Goal: Transaction & Acquisition: Obtain resource

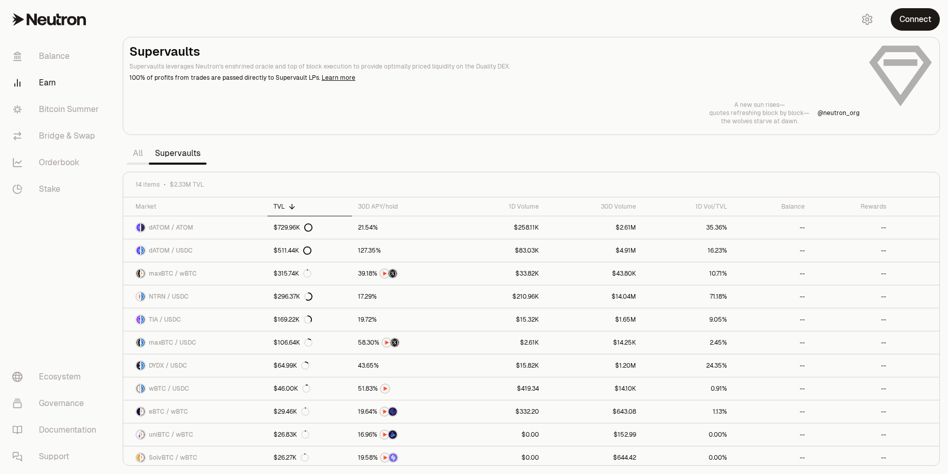
click at [50, 84] on link "Earn" at bounding box center [57, 83] width 106 height 27
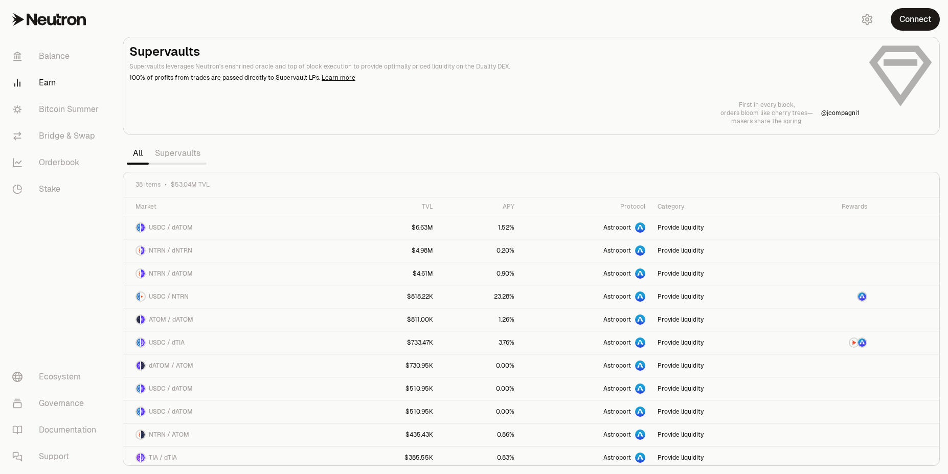
click at [78, 320] on nav "Balance Earn Bitcoin Summer Bridge & Swap Orderbook Stake Ecosystem Governance …" at bounding box center [57, 256] width 115 height 435
click at [514, 206] on div "APY" at bounding box center [479, 207] width 69 height 8
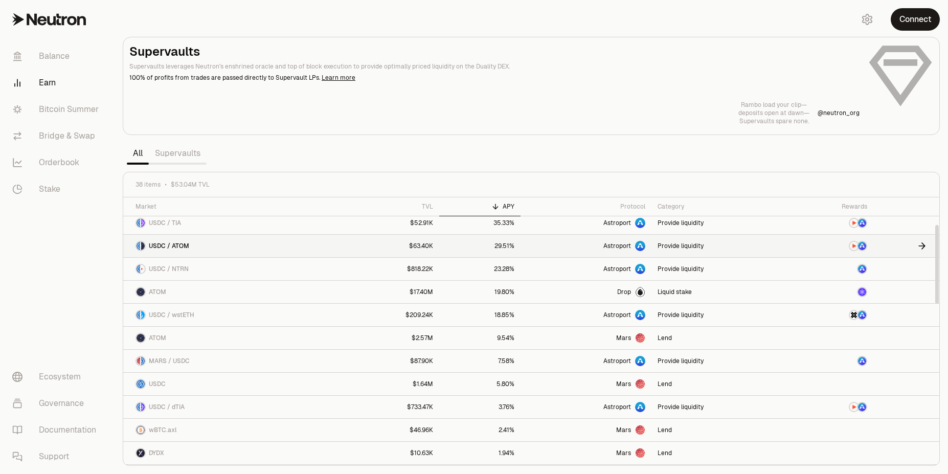
scroll to position [92, 0]
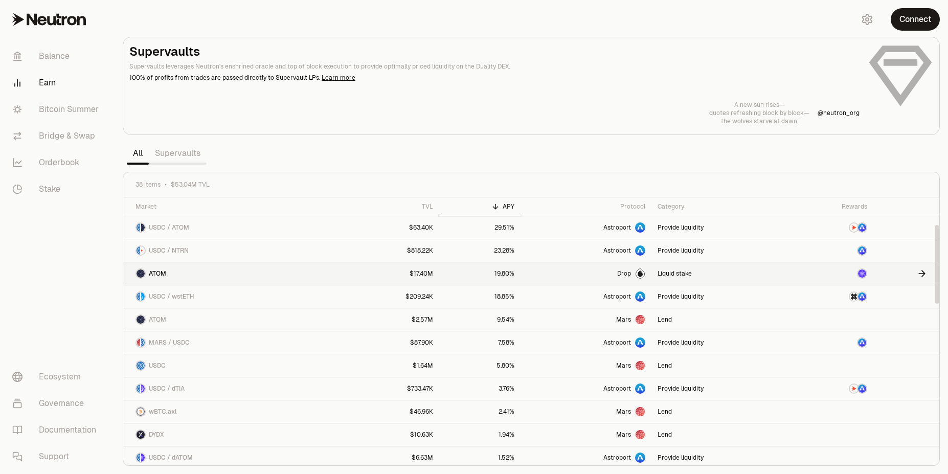
click at [604, 272] on link "Drop" at bounding box center [586, 273] width 131 height 23
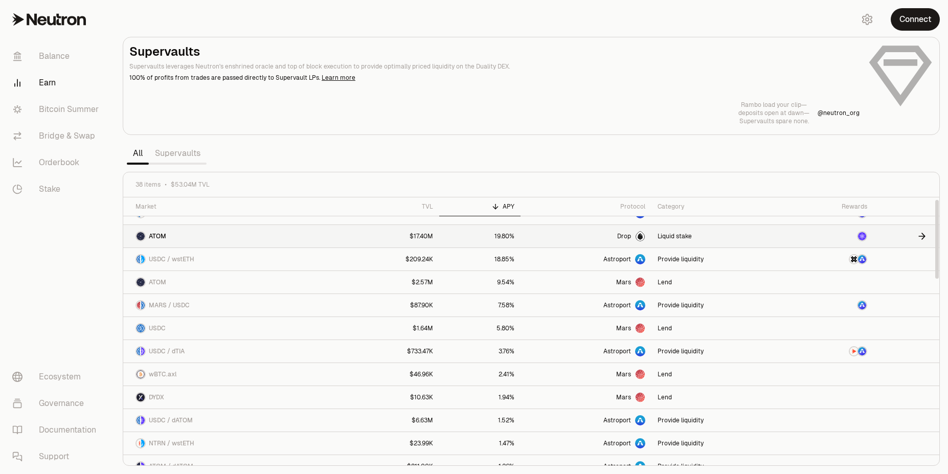
scroll to position [0, 0]
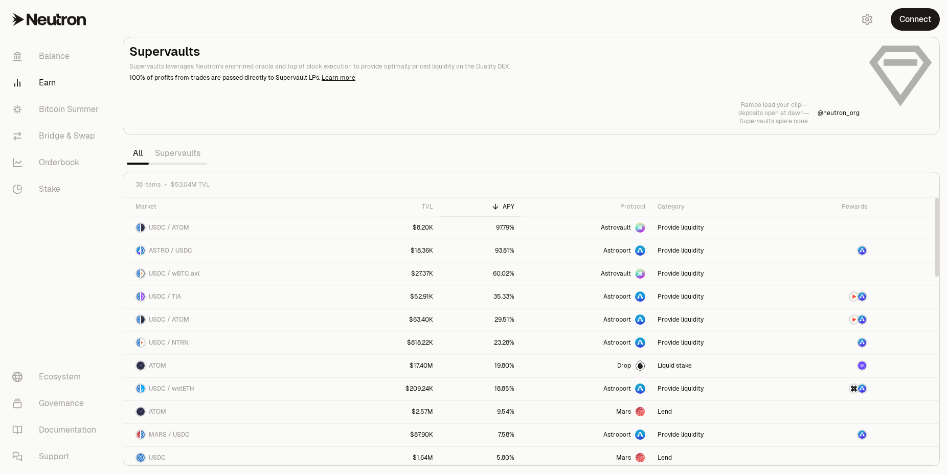
click at [180, 158] on link "Supervaults" at bounding box center [178, 153] width 58 height 20
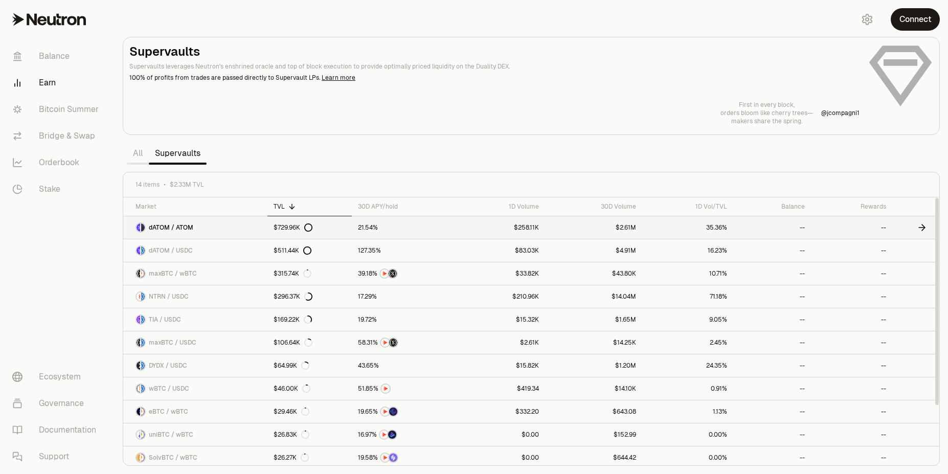
click at [921, 230] on icon at bounding box center [922, 227] width 10 height 10
click at [923, 229] on icon at bounding box center [923, 228] width 3 height 6
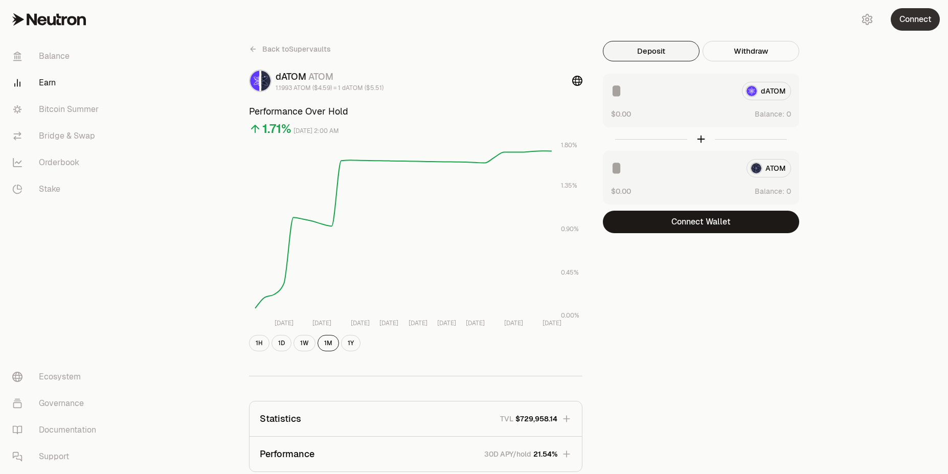
click at [909, 23] on button "Connect" at bounding box center [915, 19] width 49 height 23
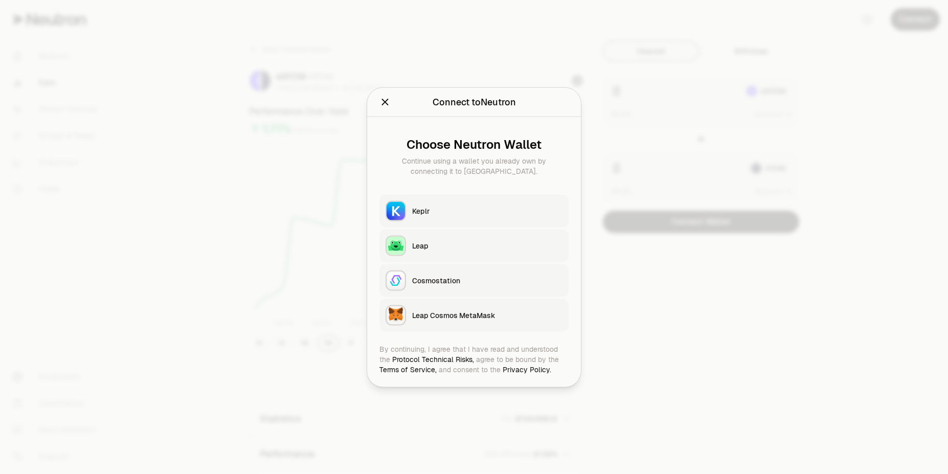
click at [427, 217] on button "Keplr" at bounding box center [473, 210] width 189 height 33
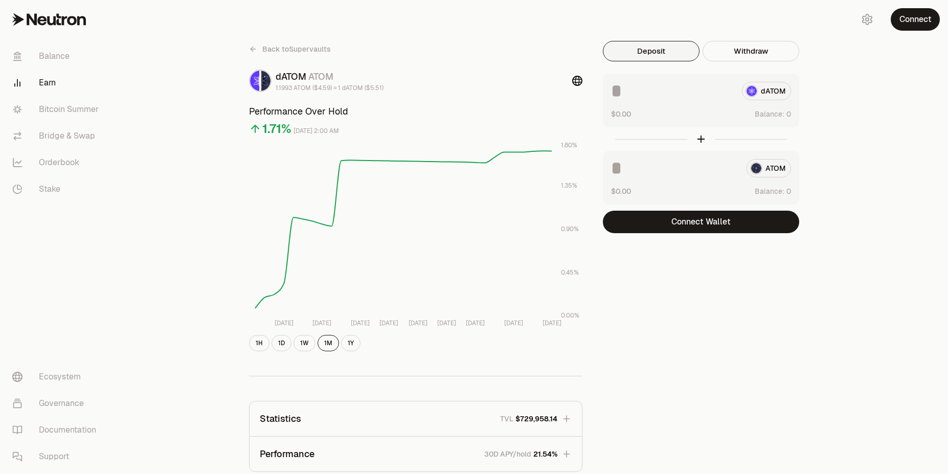
click at [657, 378] on div "Back to Supervaults dATOM ATOM 1.1993 ATOM ($4.59) = 1 dATOM ($5.51) Performanc…" at bounding box center [531, 336] width 589 height 590
click at [54, 85] on link "Earn" at bounding box center [57, 83] width 106 height 27
